Goal: Find specific page/section: Find specific page/section

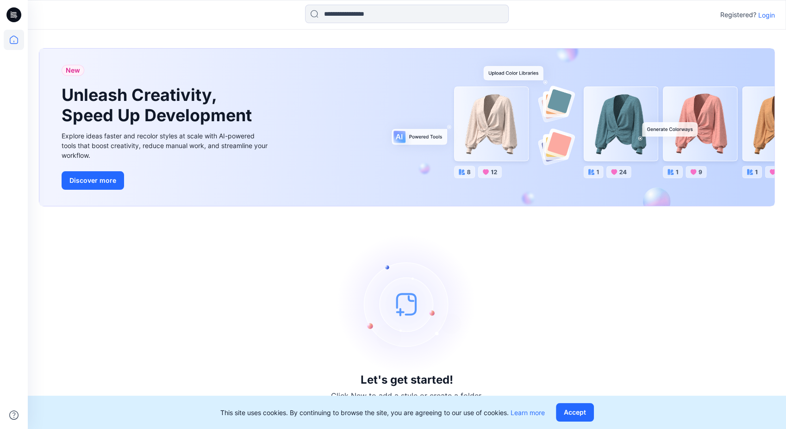
click at [769, 15] on p "Login" at bounding box center [766, 15] width 17 height 10
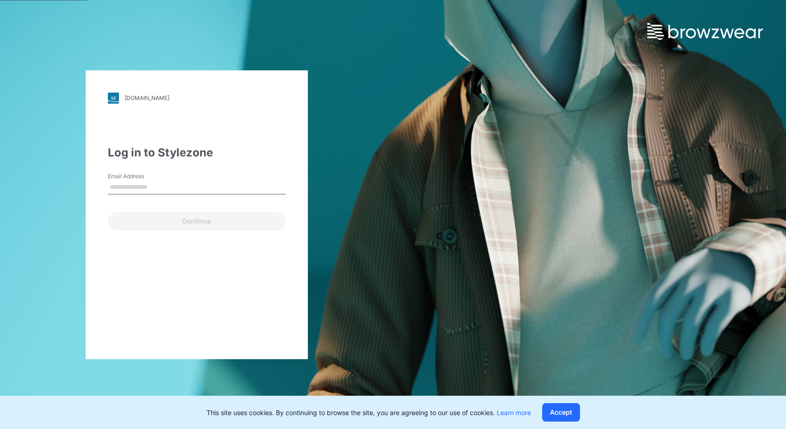
click at [199, 187] on input "Email Address" at bounding box center [197, 187] width 178 height 14
type input "**********"
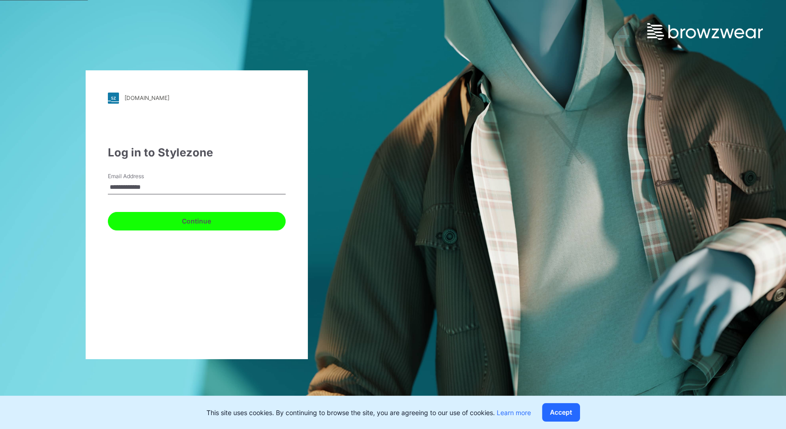
click at [186, 220] on button "Continue" at bounding box center [197, 221] width 178 height 19
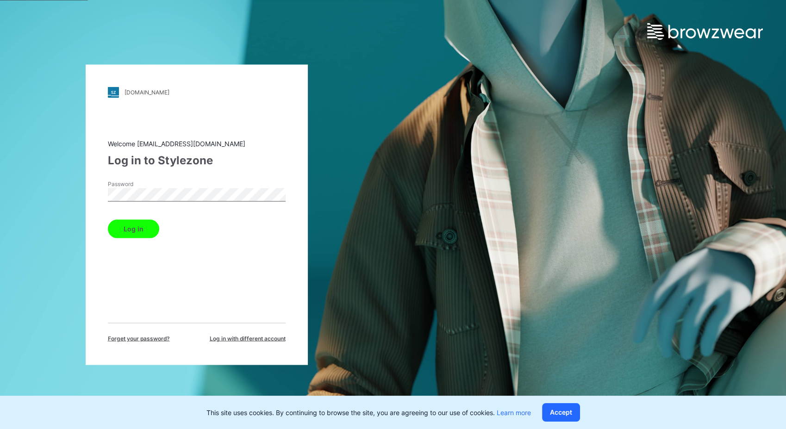
click at [149, 232] on button "Log in" at bounding box center [133, 228] width 51 height 19
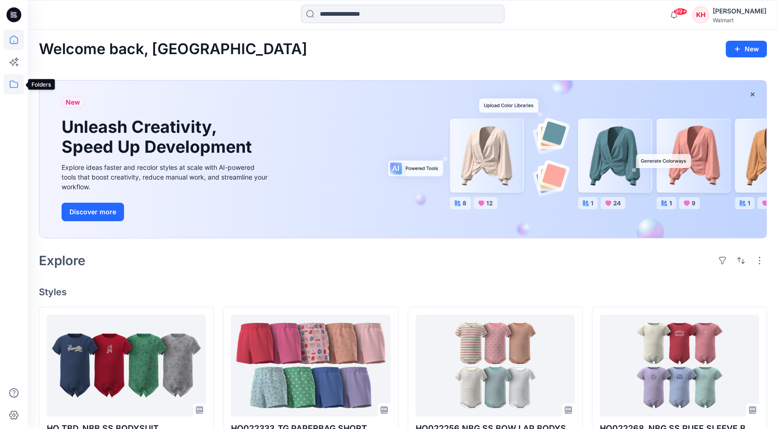
click at [15, 83] on icon at bounding box center [14, 84] width 20 height 20
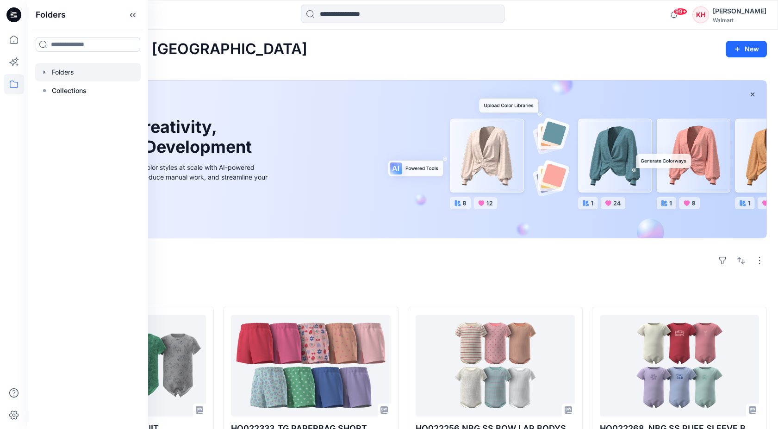
click at [55, 74] on div at bounding box center [87, 72] width 105 height 19
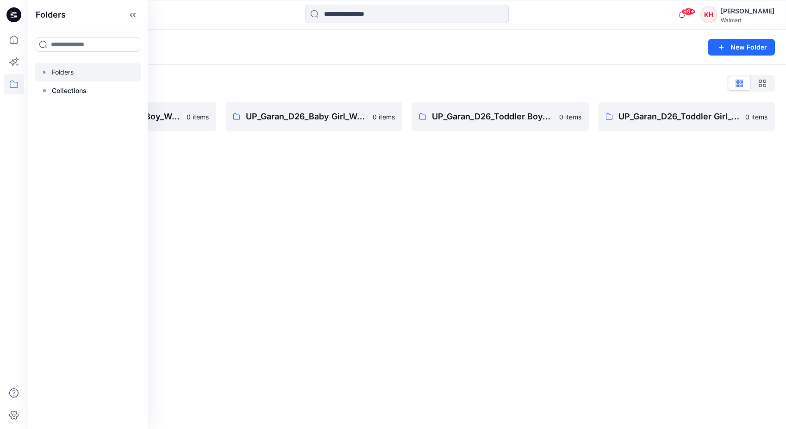
click at [43, 73] on icon "button" at bounding box center [44, 71] width 7 height 7
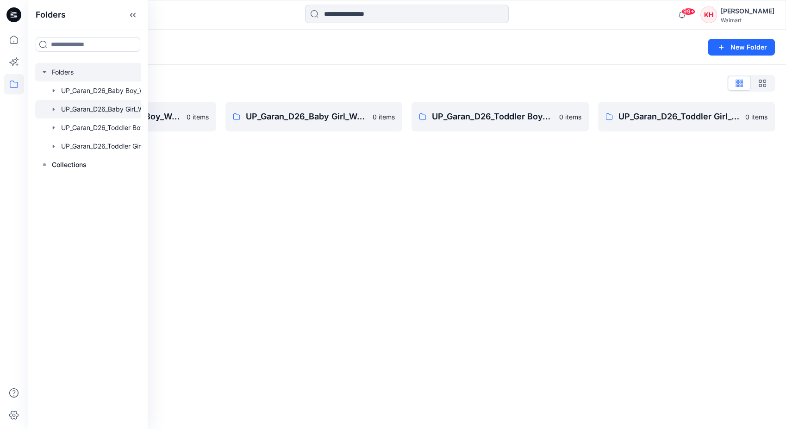
click at [119, 113] on div at bounding box center [100, 109] width 130 height 19
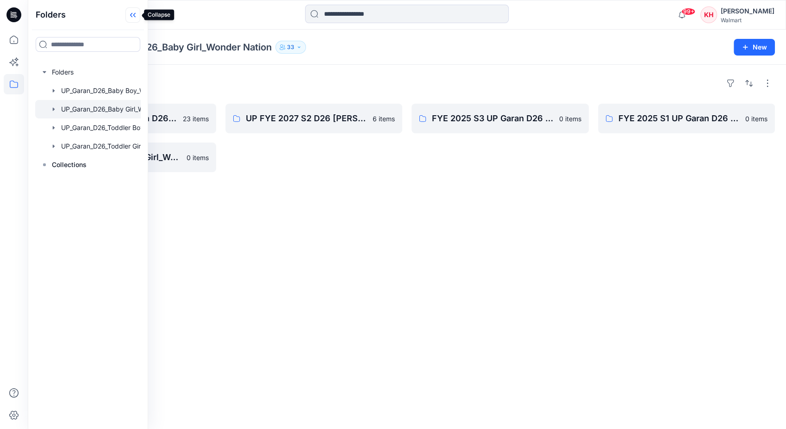
click at [134, 16] on icon at bounding box center [134, 15] width 2 height 5
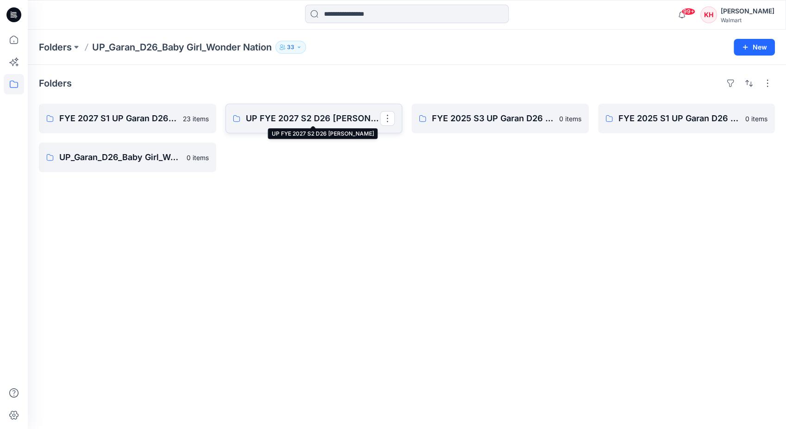
click at [321, 120] on p "UP FYE 2027 S2 D26 [PERSON_NAME]" at bounding box center [313, 118] width 135 height 13
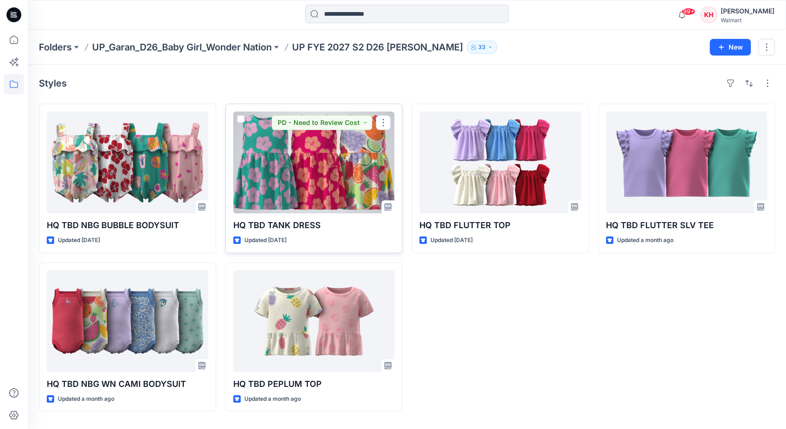
click at [328, 179] on div at bounding box center [313, 162] width 161 height 102
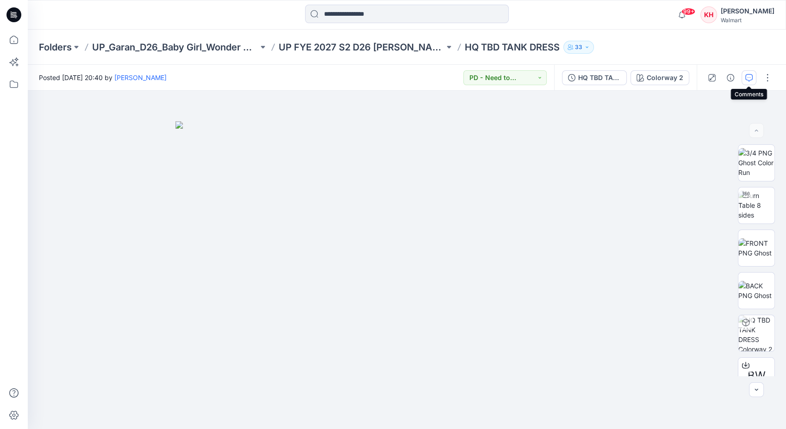
click at [745, 78] on icon "button" at bounding box center [748, 77] width 7 height 7
